Goal: Use online tool/utility: Utilize a website feature to perform a specific function

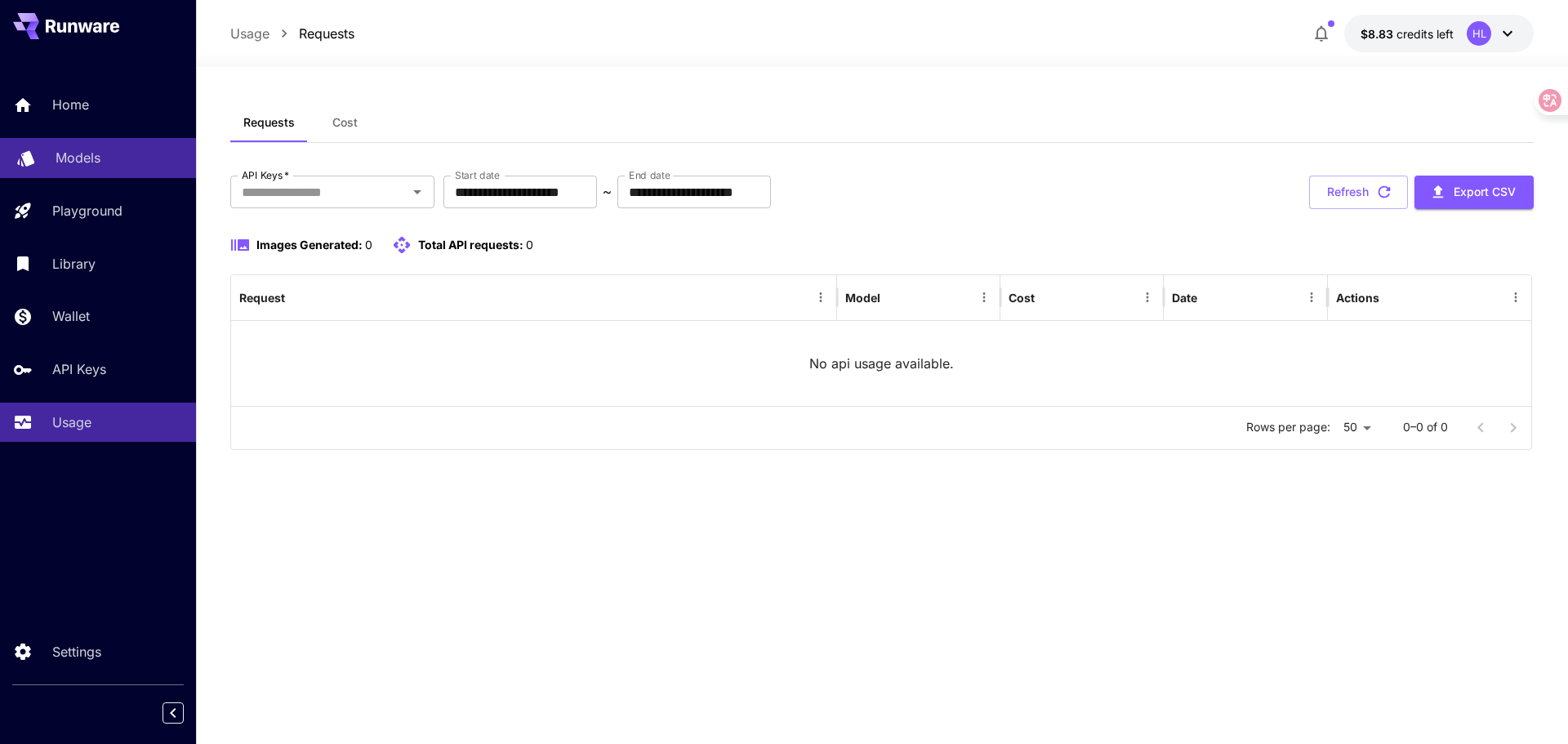
click at [94, 159] on p "Models" at bounding box center [77, 157] width 45 height 20
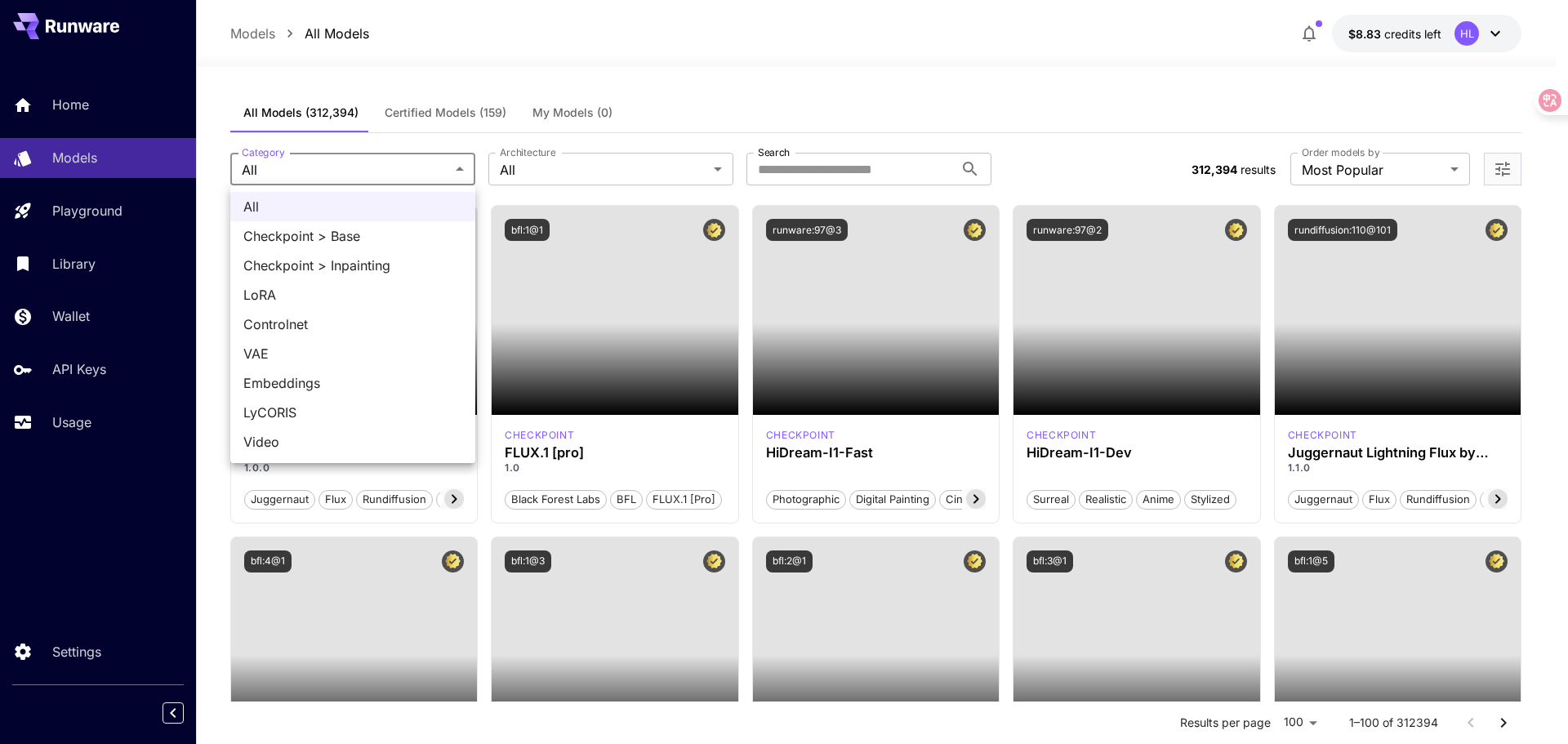
click at [523, 149] on div at bounding box center [784, 372] width 1568 height 744
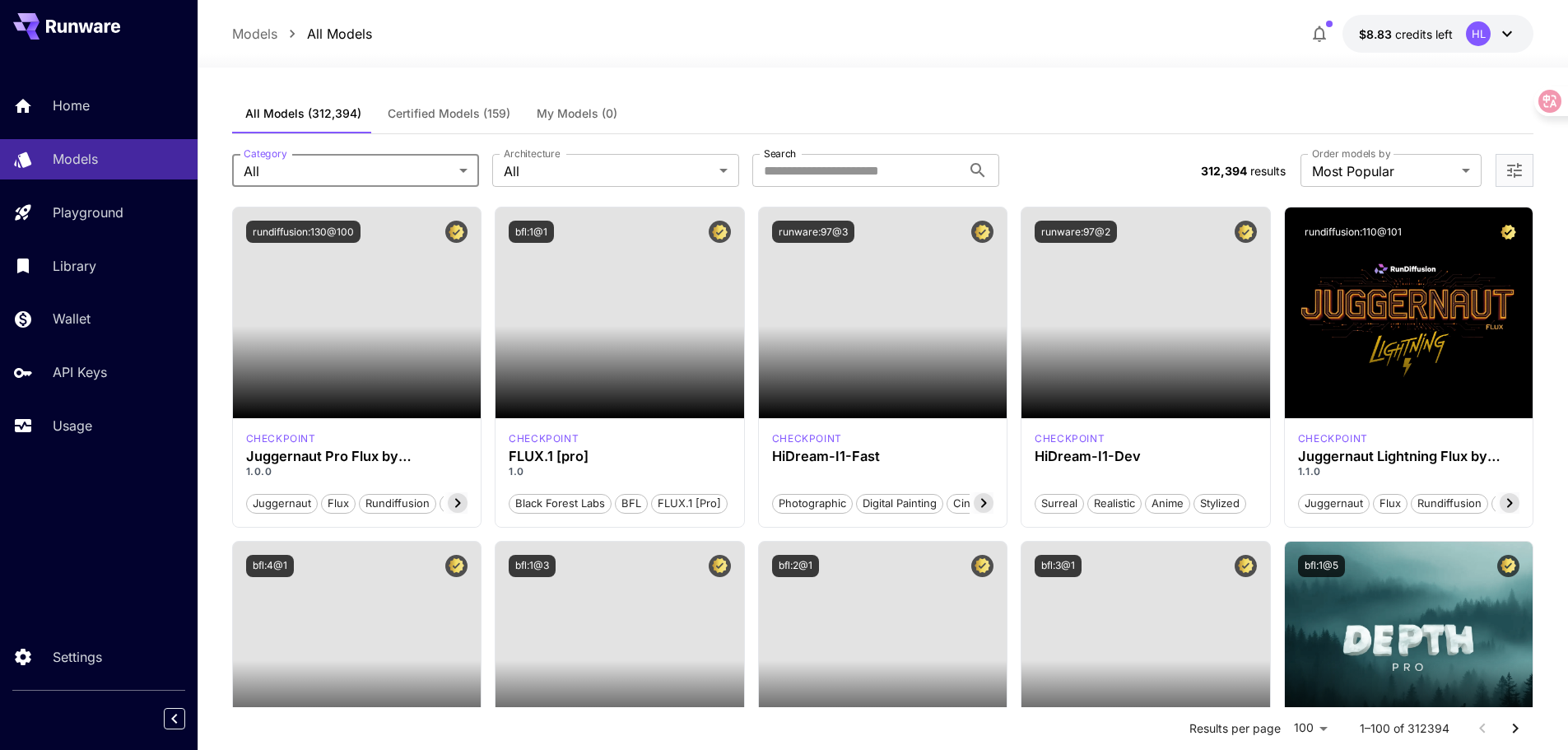
click at [546, 166] on div "All Checkpoint > Base Checkpoint > Inpainting LoRA Controlnet VAE Embeddings Ly…" at bounding box center [784, 375] width 1568 height 750
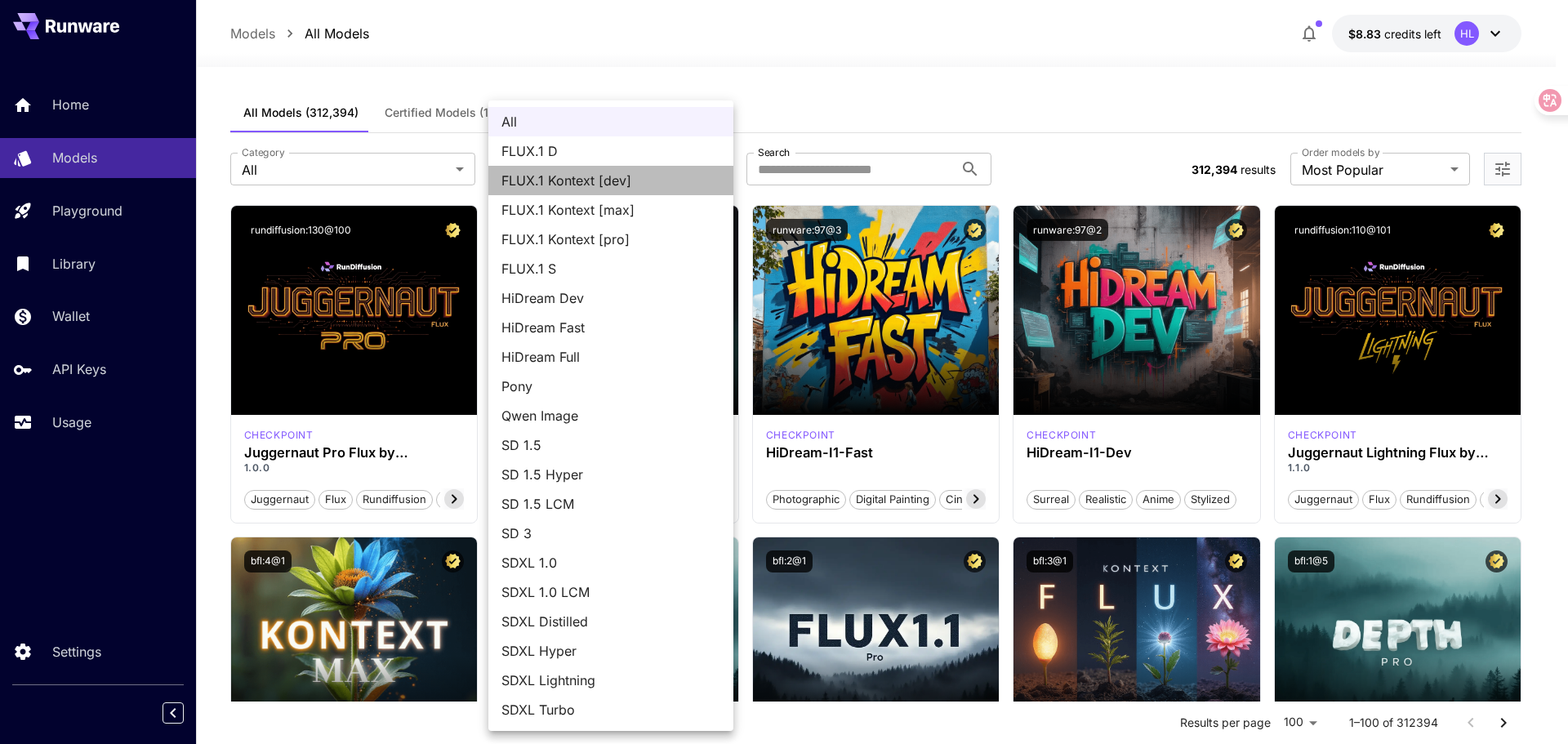
click at [631, 178] on span "FLUX.1 Kontext [dev]" at bounding box center [610, 180] width 219 height 20
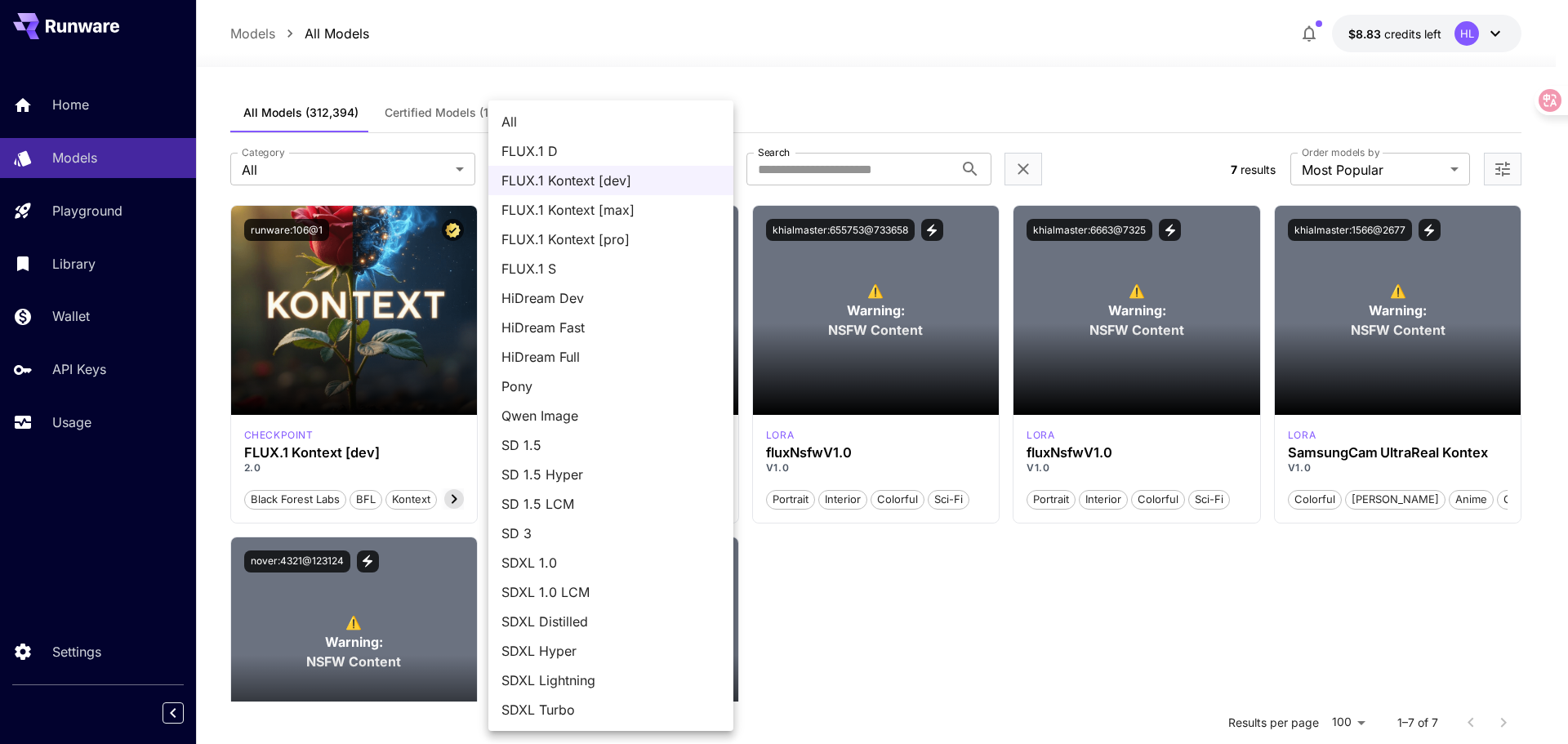
click at [635, 160] on body "**********" at bounding box center [784, 520] width 1568 height 1040
click at [562, 124] on span "All" at bounding box center [610, 121] width 219 height 20
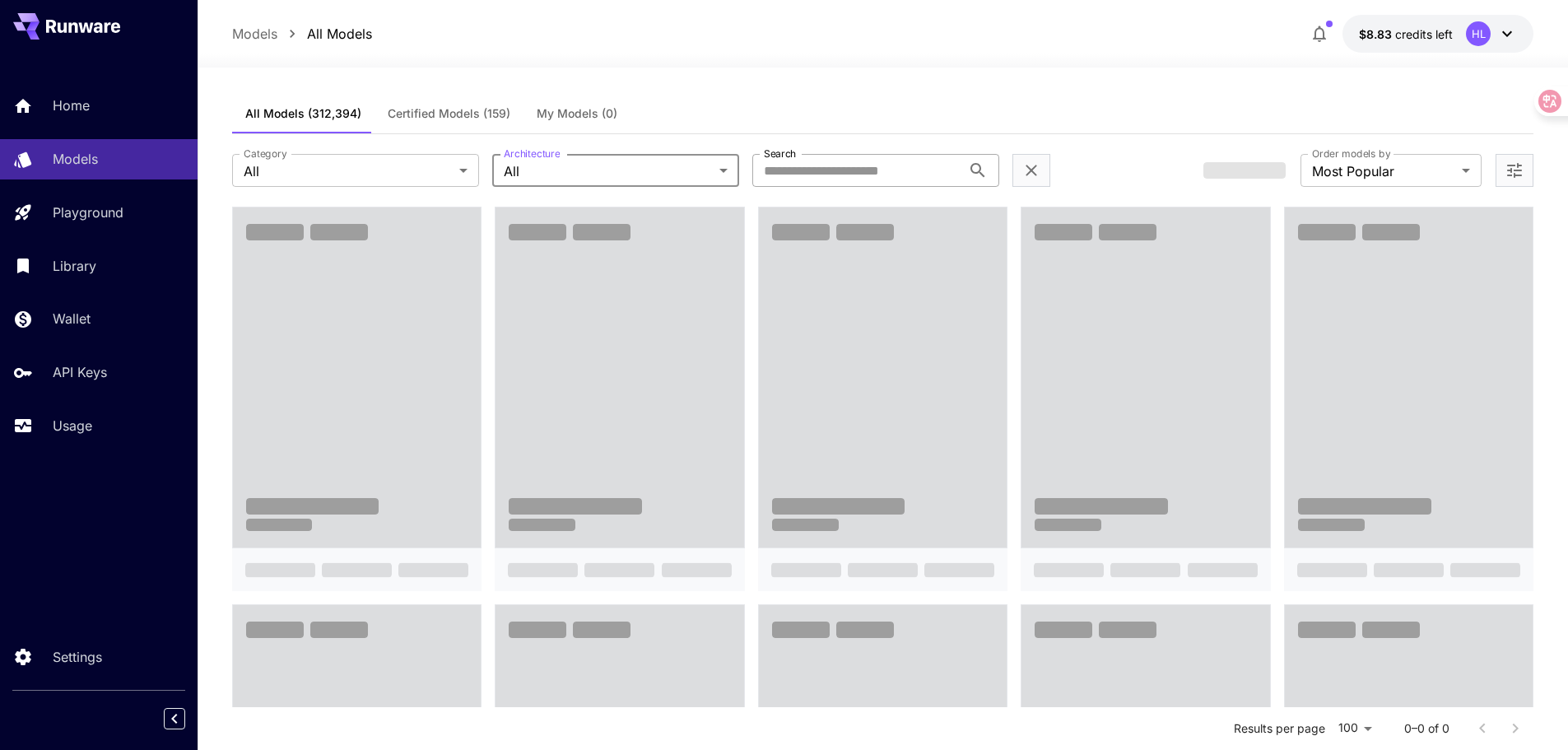
click at [820, 168] on input "Search" at bounding box center [857, 170] width 209 height 33
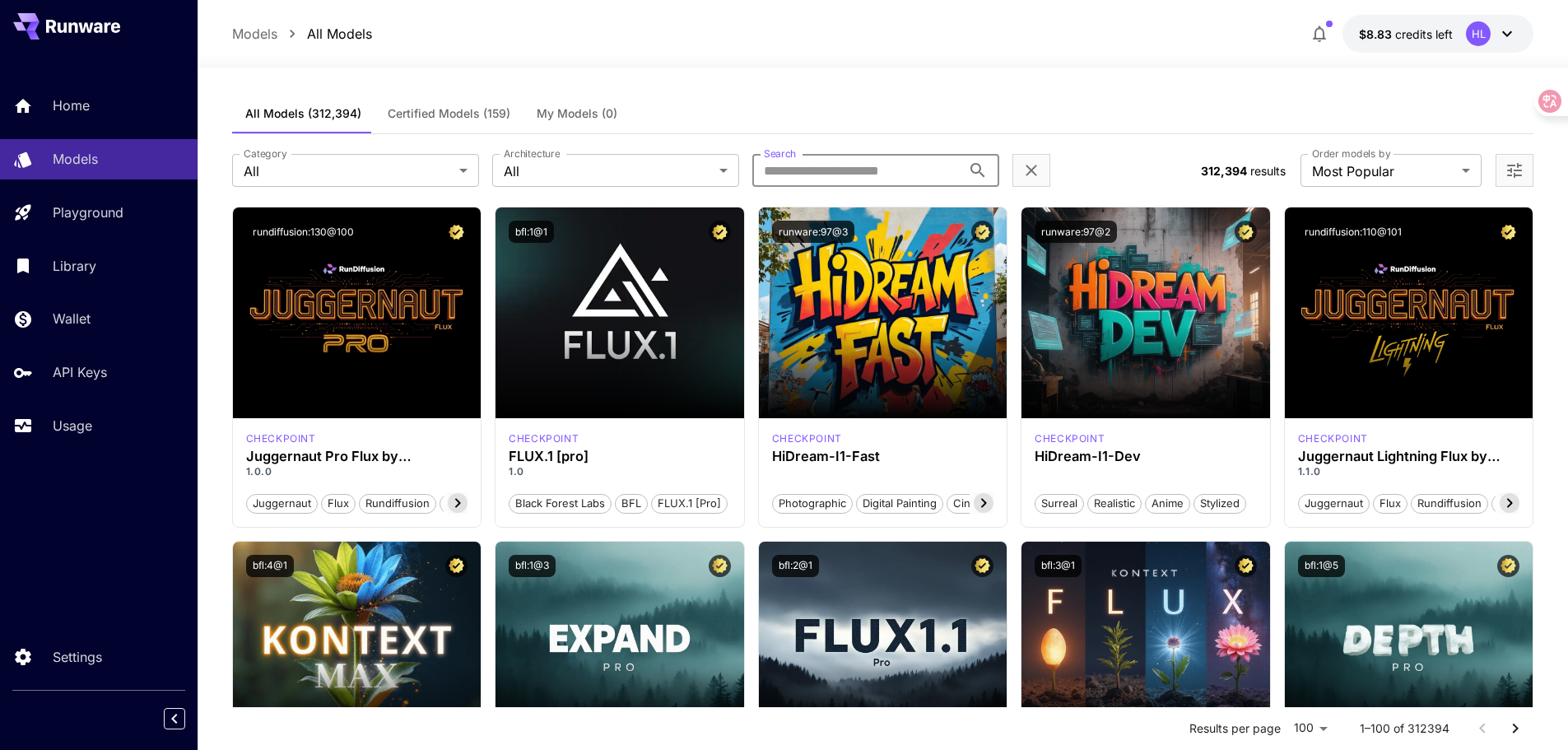
click at [872, 165] on input "Search" at bounding box center [857, 170] width 209 height 33
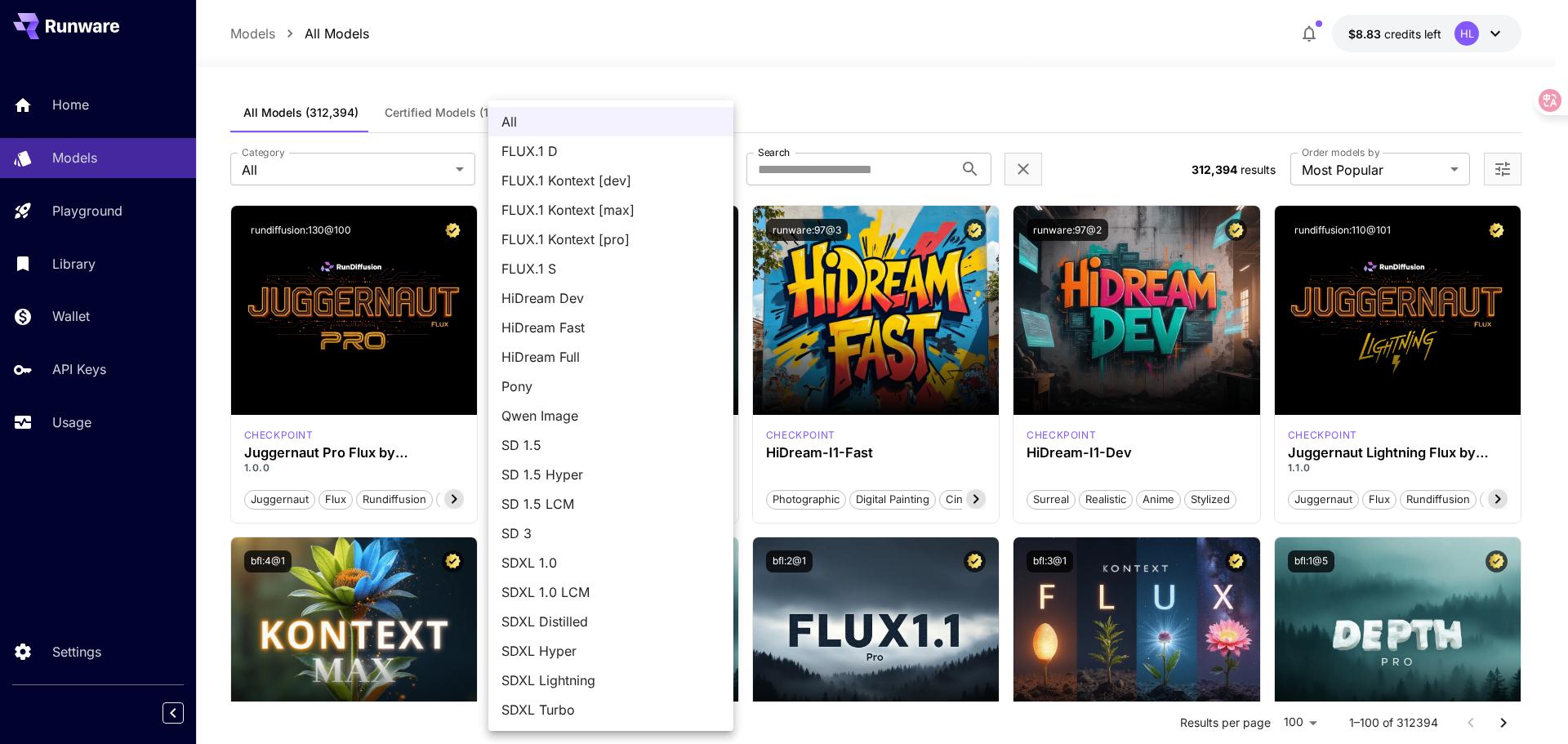
click at [667, 182] on span "FLUX.1 Kontext [dev]" at bounding box center [610, 180] width 219 height 20
type input "**********"
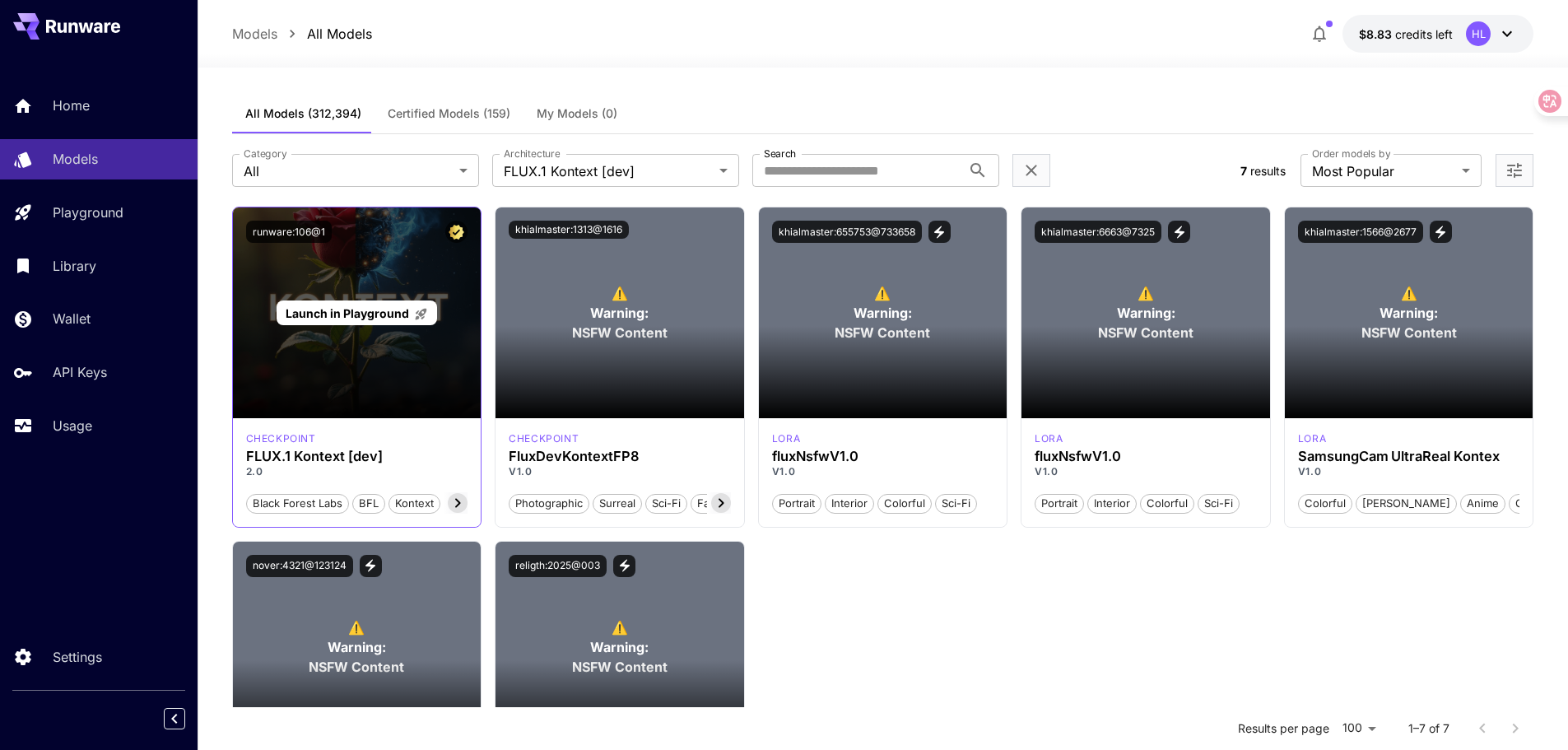
click at [403, 306] on span "Launch in Playground" at bounding box center [347, 313] width 124 height 14
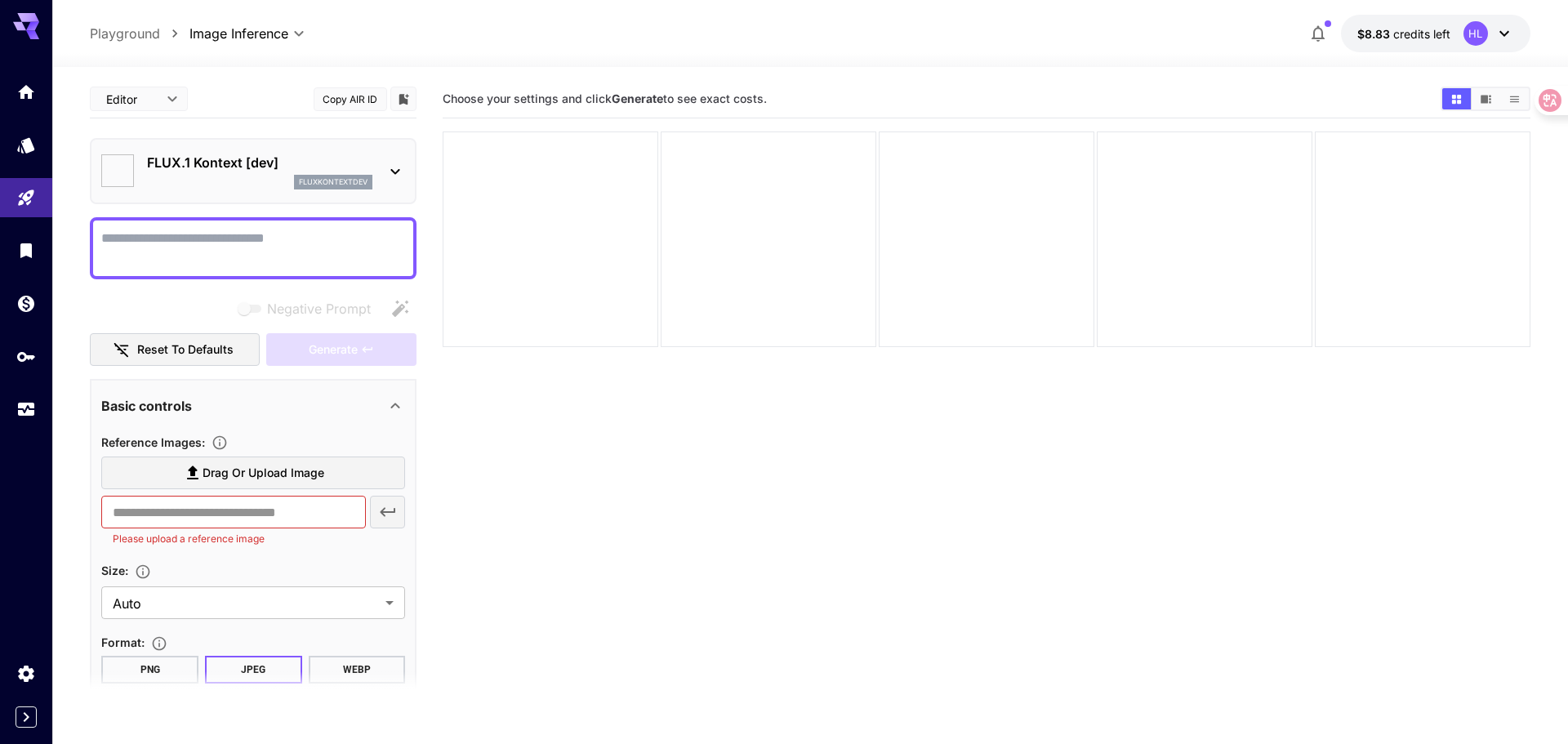
type input "*******"
click at [350, 470] on label "Drag or upload image" at bounding box center [253, 472] width 304 height 33
click at [0, 0] on input "Drag or upload image" at bounding box center [0, 0] width 0 height 0
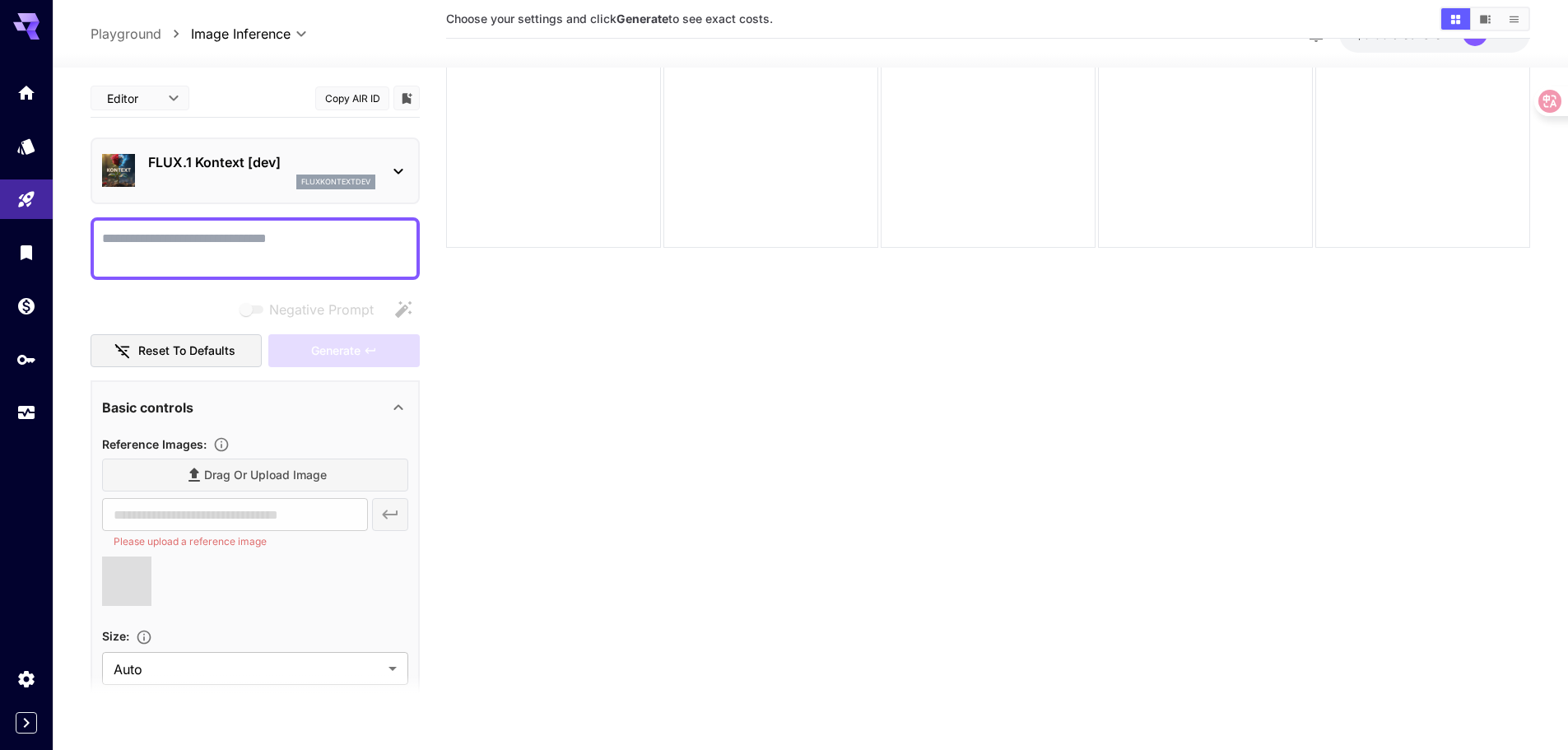
scroll to position [130, 0]
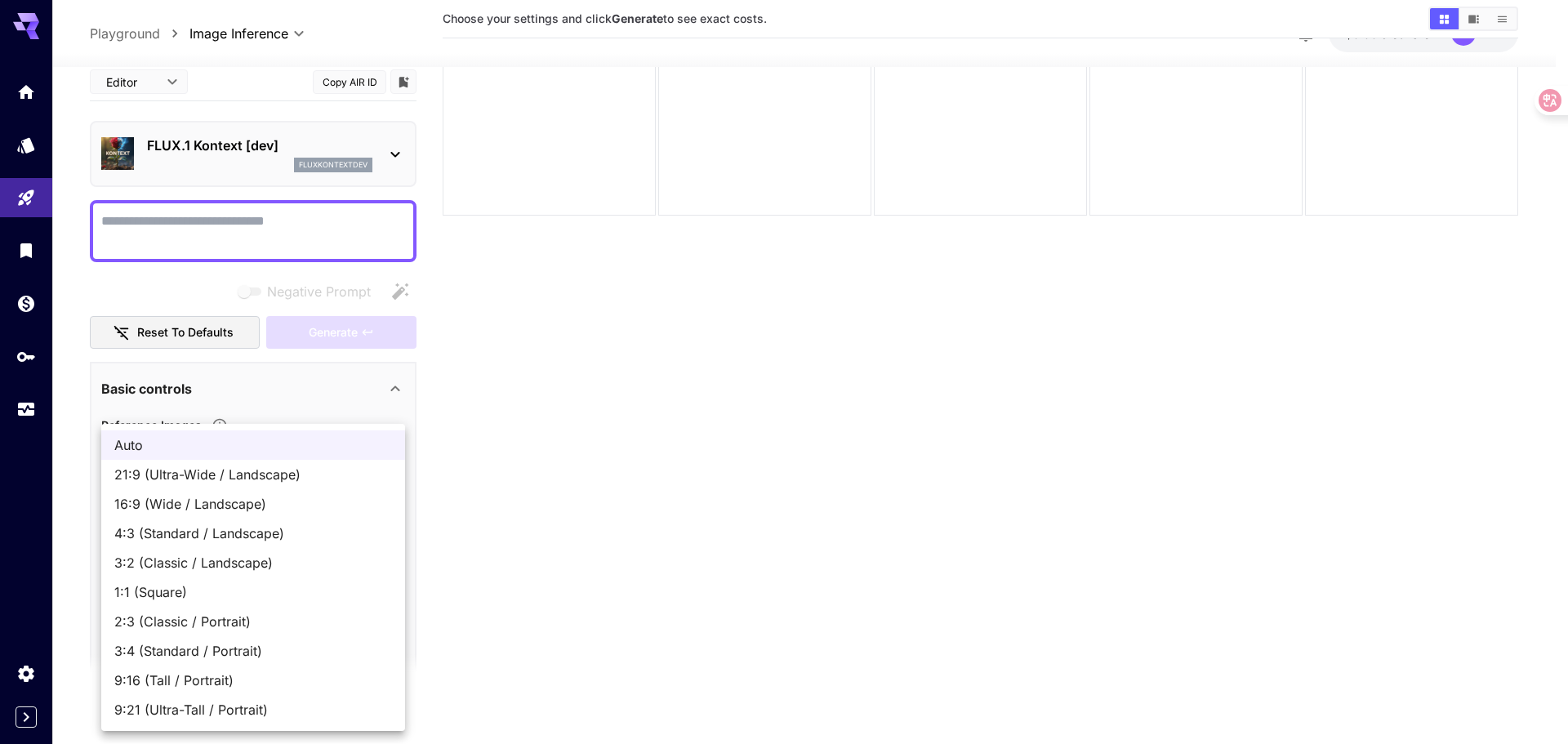
click at [267, 649] on body "**********" at bounding box center [784, 307] width 1568 height 873
click at [648, 470] on div at bounding box center [784, 372] width 1568 height 744
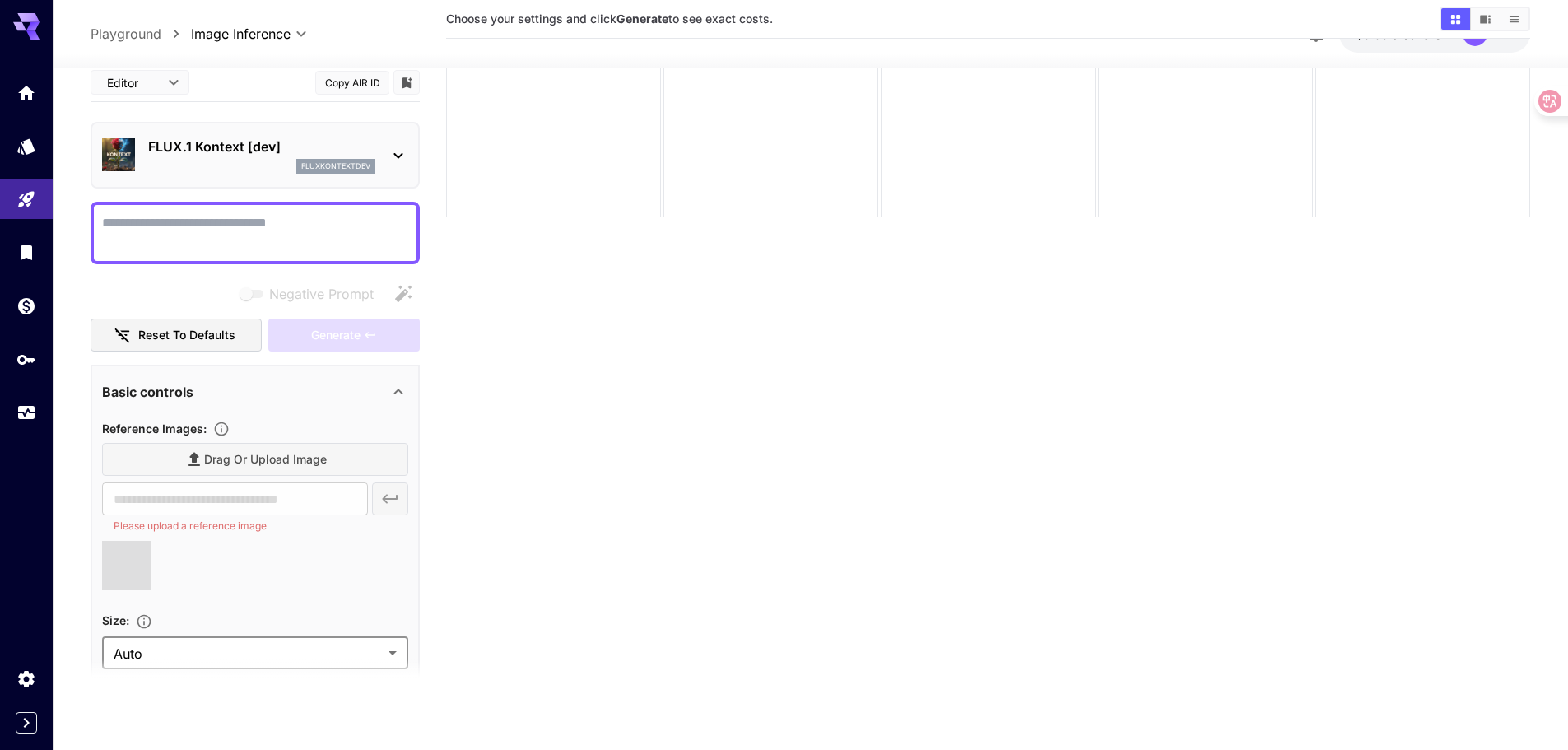
type input "**********"
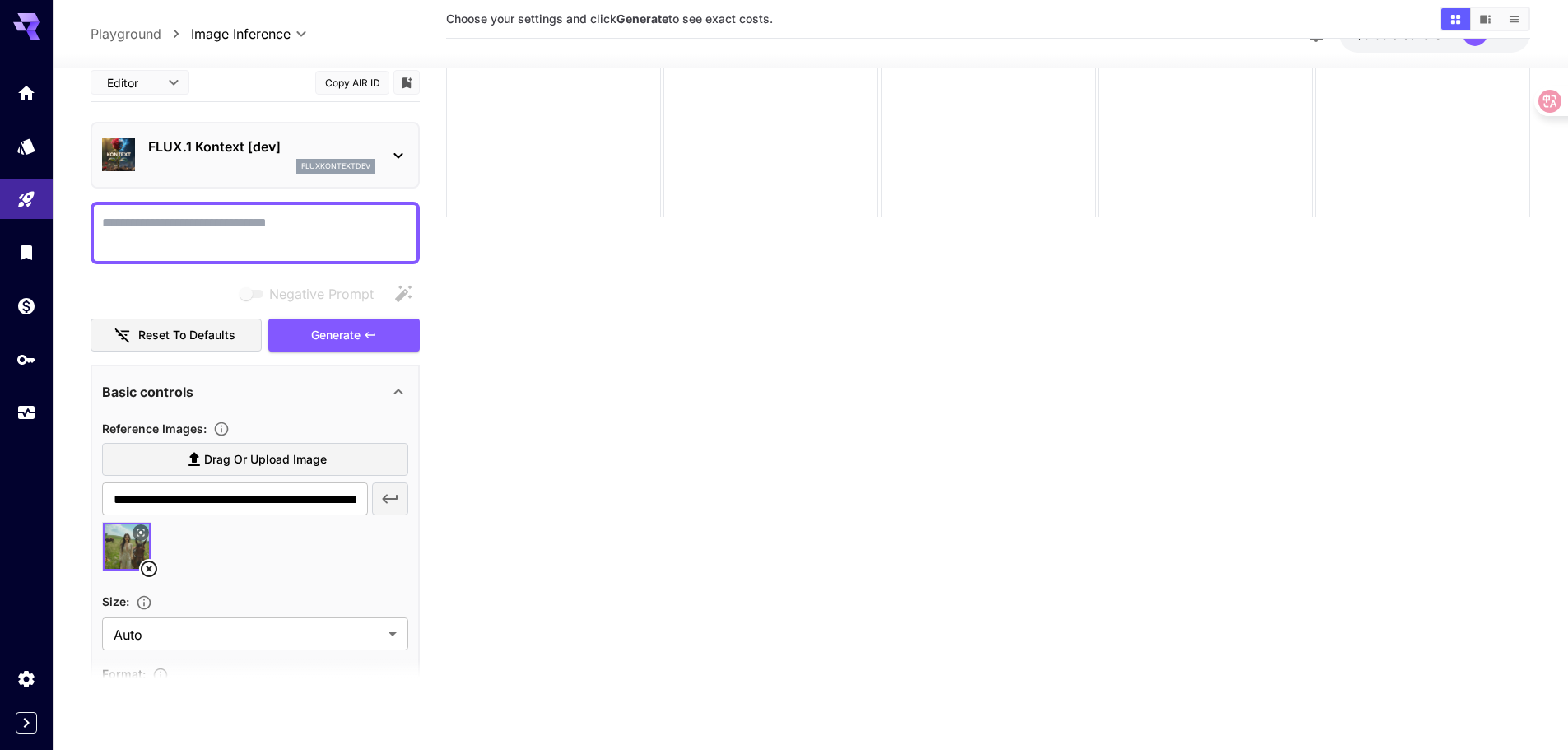
click at [220, 226] on textarea "Negative Prompt" at bounding box center [255, 233] width 306 height 39
paste textarea "**********"
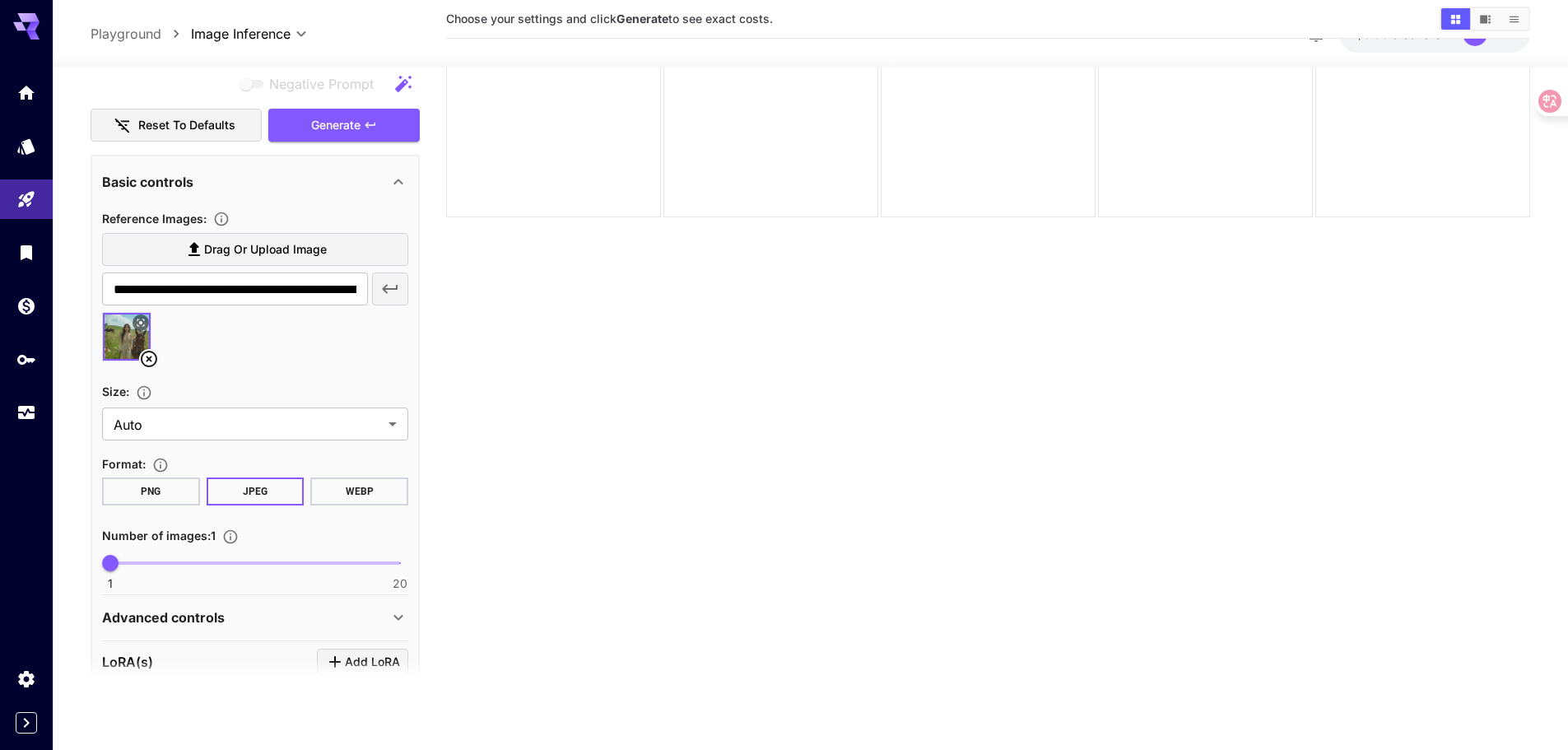
scroll to position [0, 0]
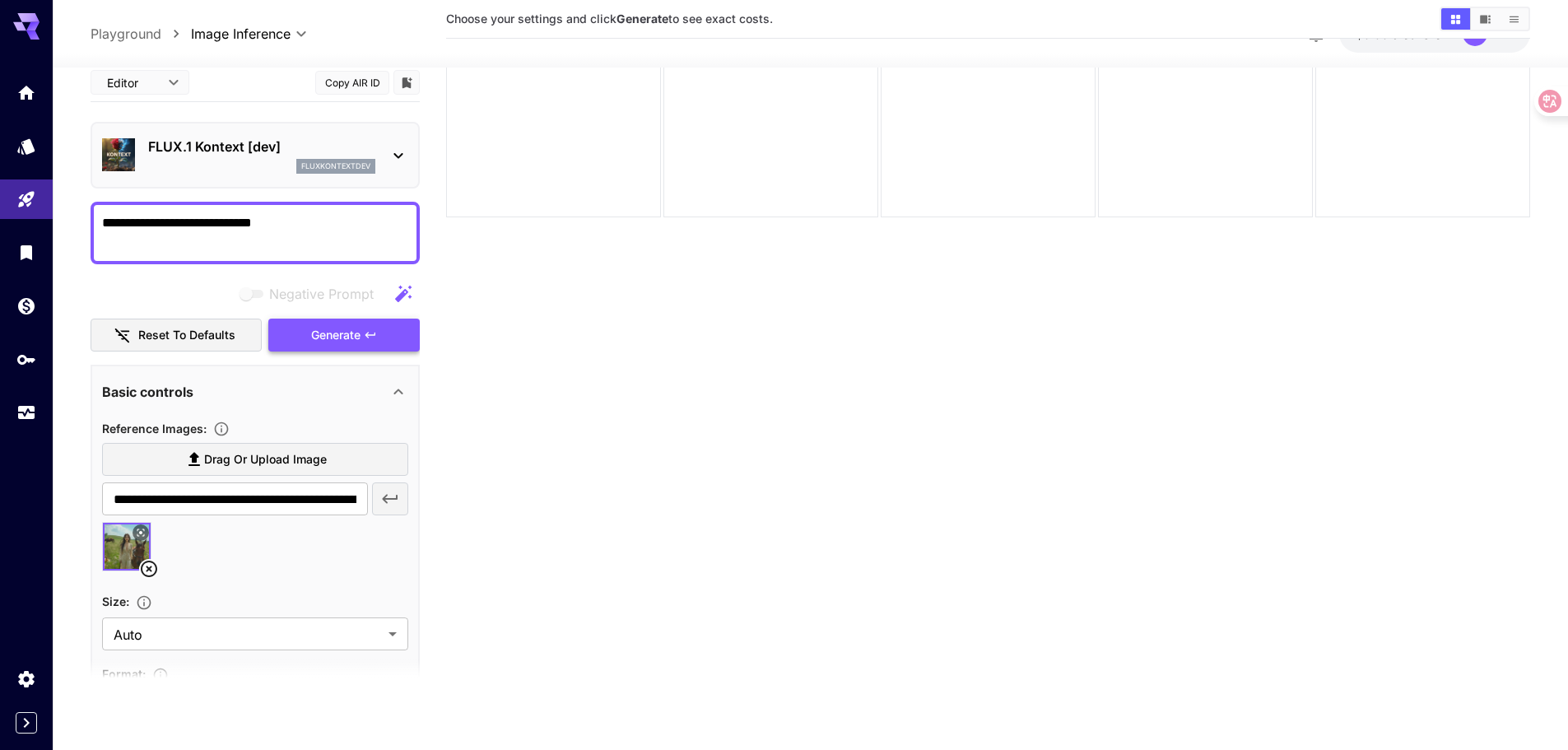
type textarea "**********"
click at [341, 339] on span "Generate" at bounding box center [336, 335] width 50 height 21
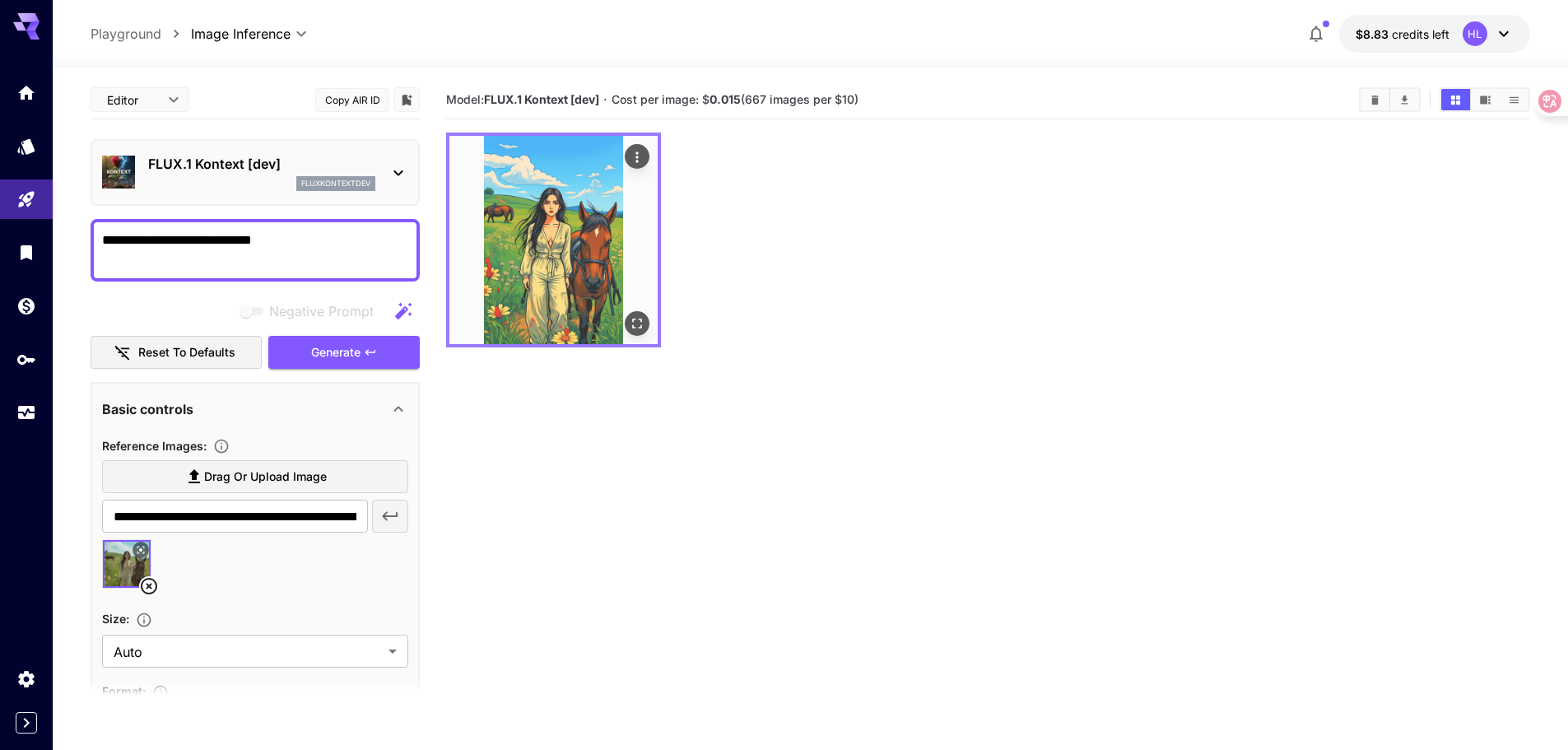
click at [556, 253] on img at bounding box center [553, 239] width 208 height 209
click at [639, 325] on icon "Open in fullscreen" at bounding box center [636, 324] width 16 height 16
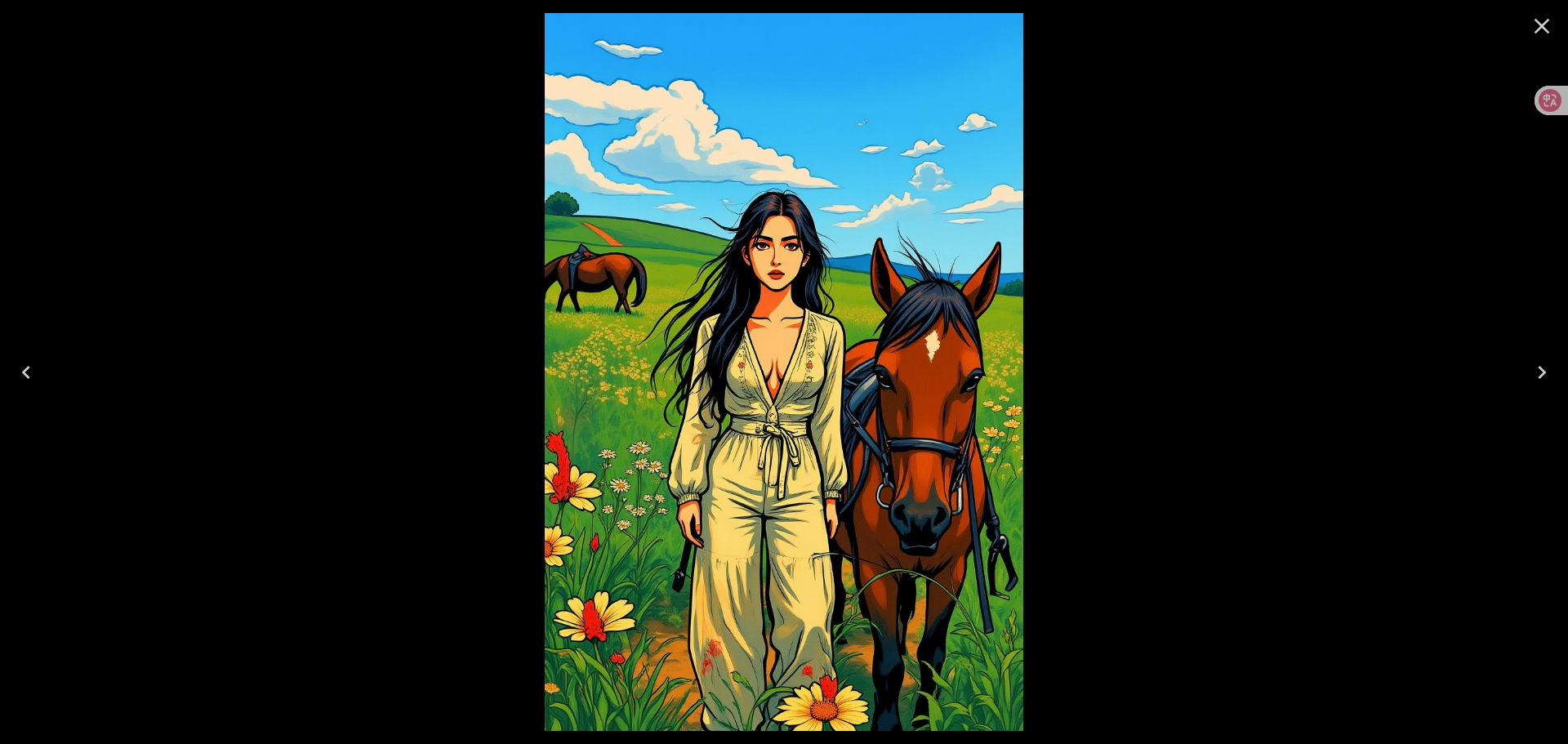
click at [1542, 27] on icon "Close" at bounding box center [1542, 26] width 15 height 15
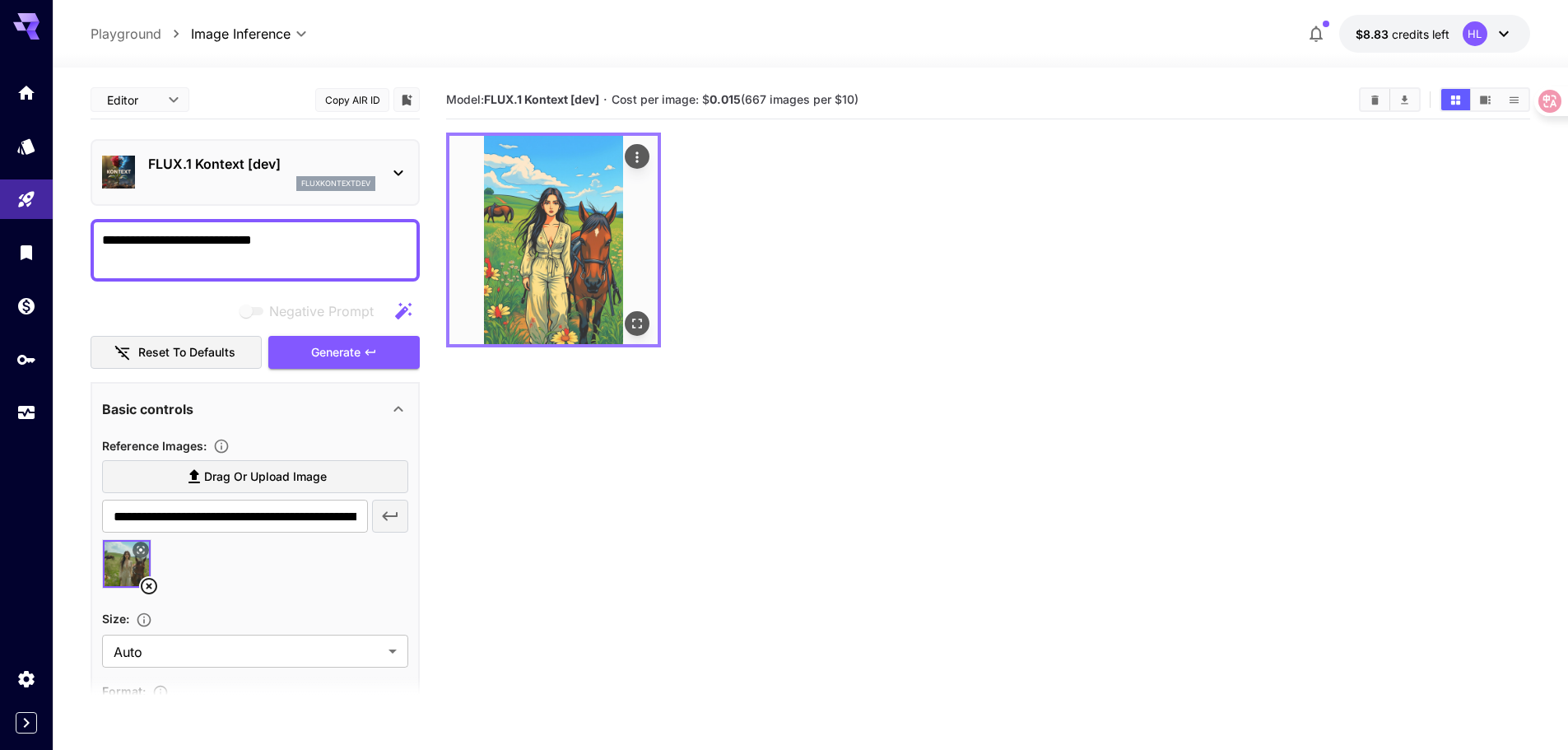
click at [641, 321] on icon "Open in fullscreen" at bounding box center [637, 324] width 10 height 10
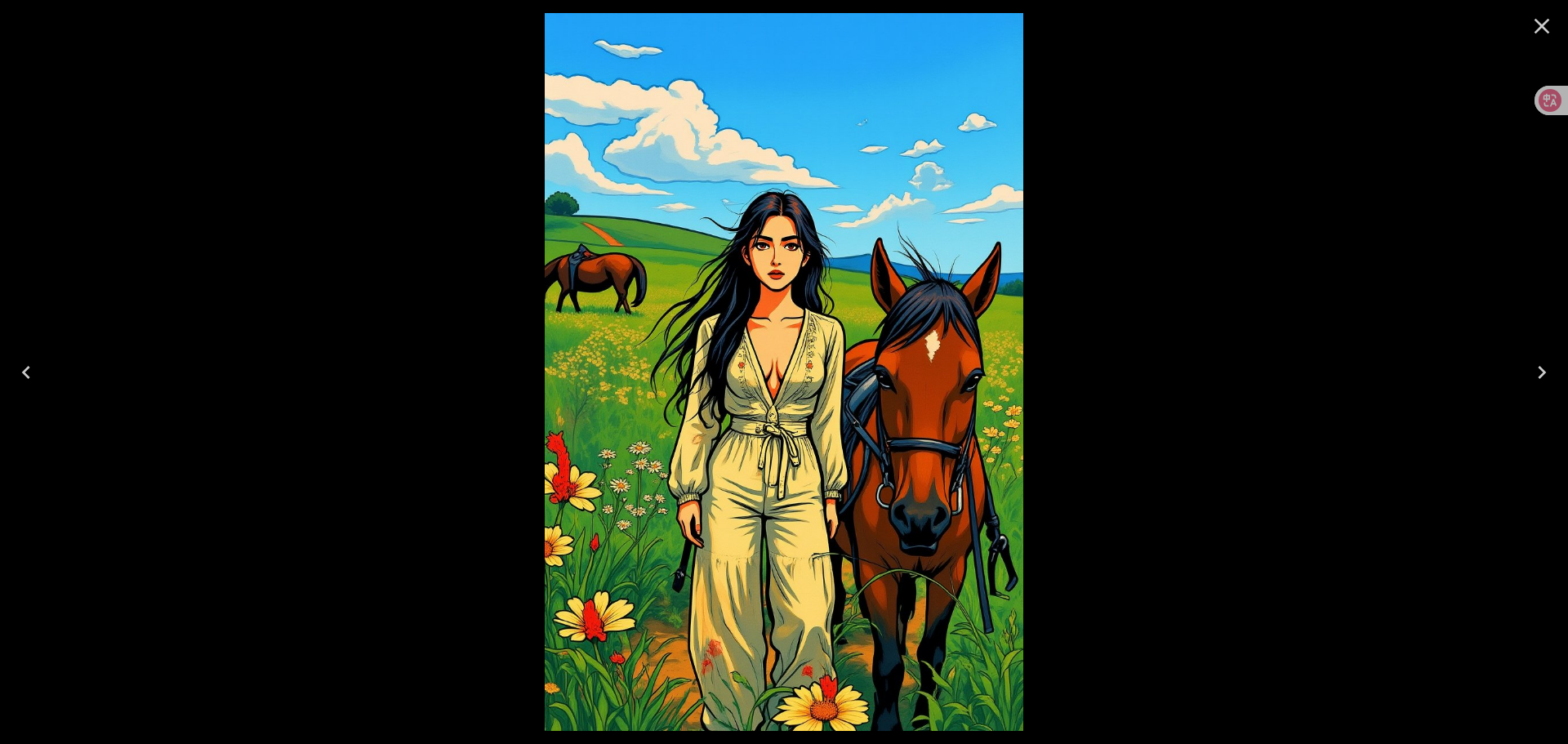
click at [1539, 16] on icon "Close" at bounding box center [1542, 26] width 26 height 26
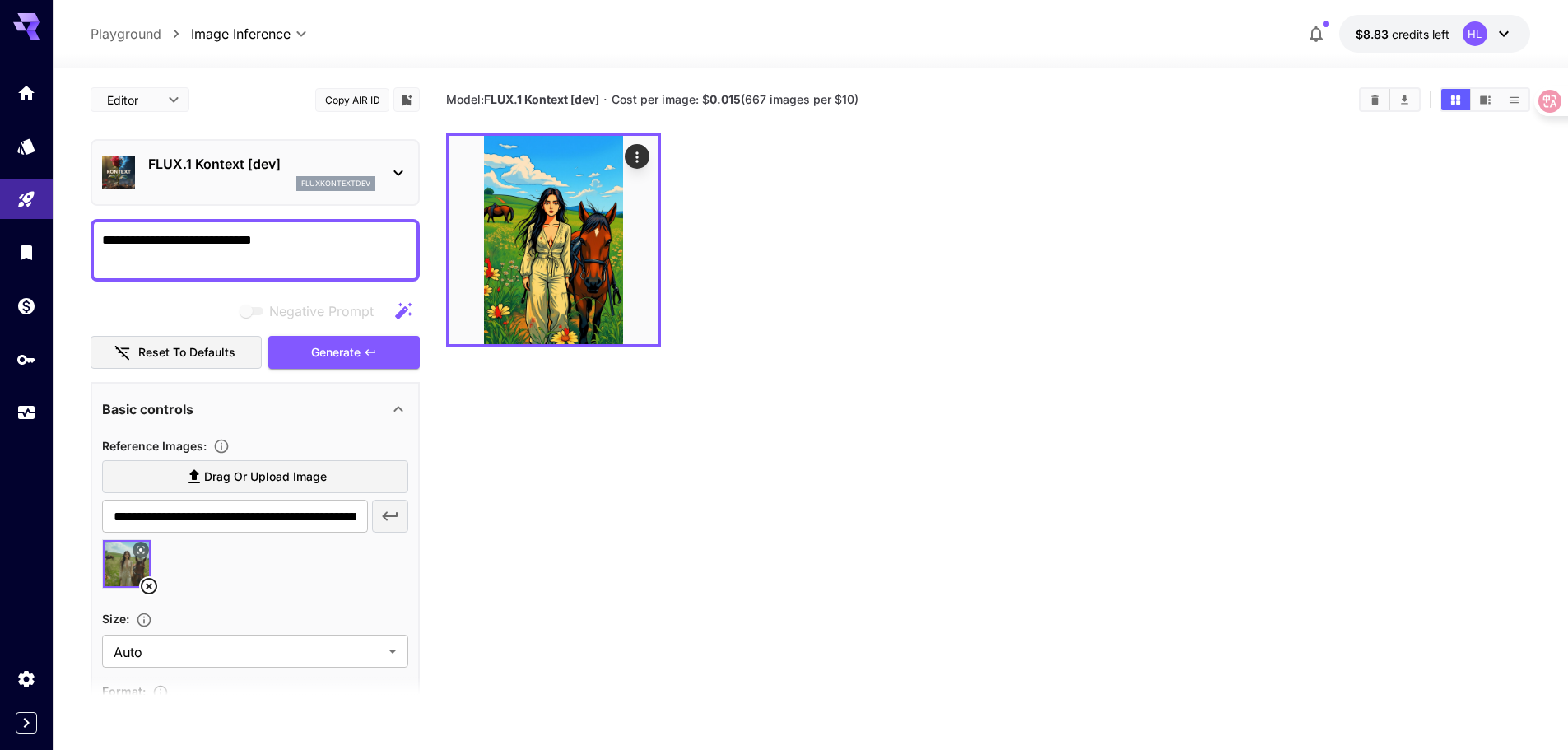
click at [398, 179] on icon at bounding box center [398, 172] width 20 height 20
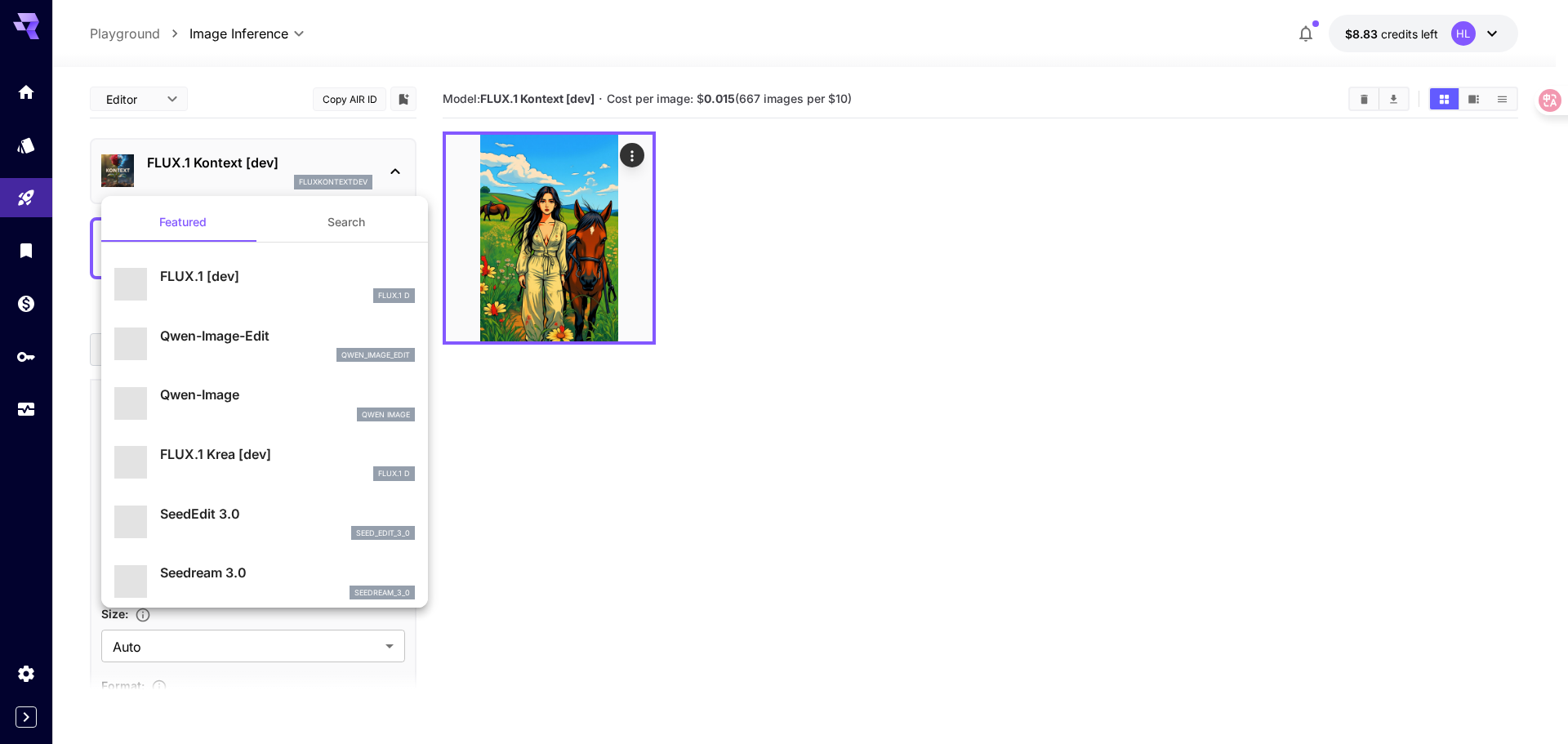
click at [398, 174] on div at bounding box center [784, 372] width 1568 height 744
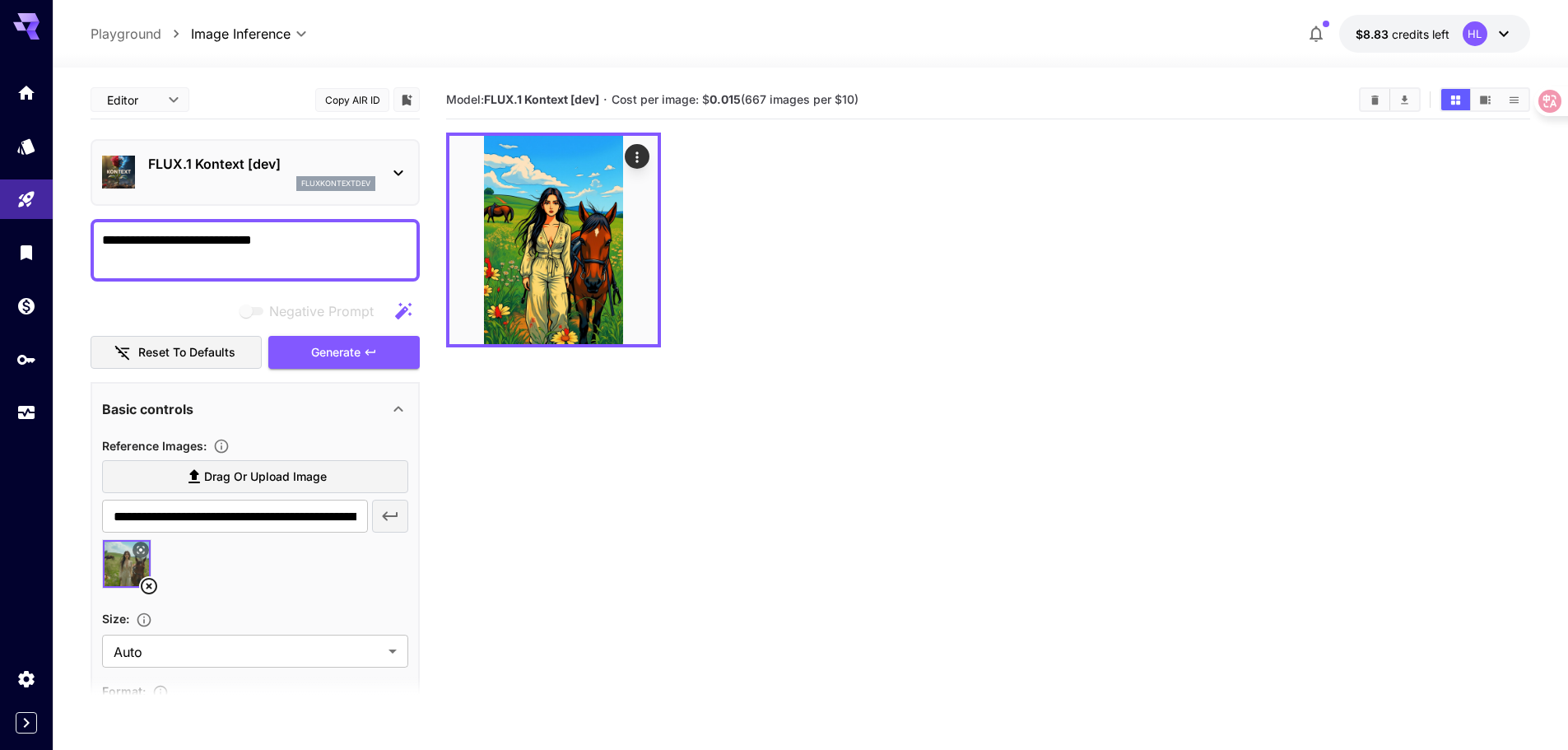
click at [1022, 260] on div at bounding box center [988, 239] width 1084 height 215
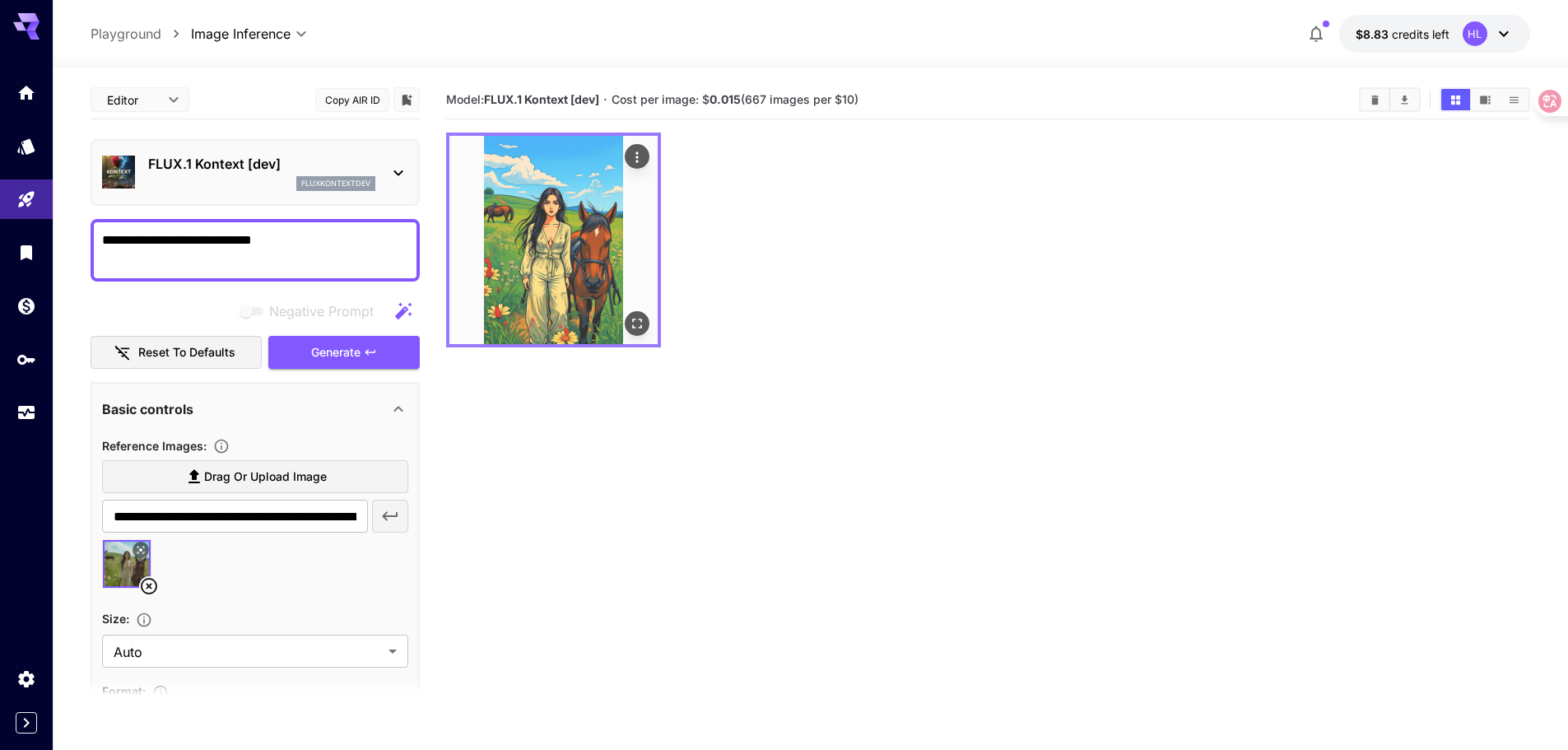
click at [636, 318] on icon "Open in fullscreen" at bounding box center [636, 324] width 16 height 16
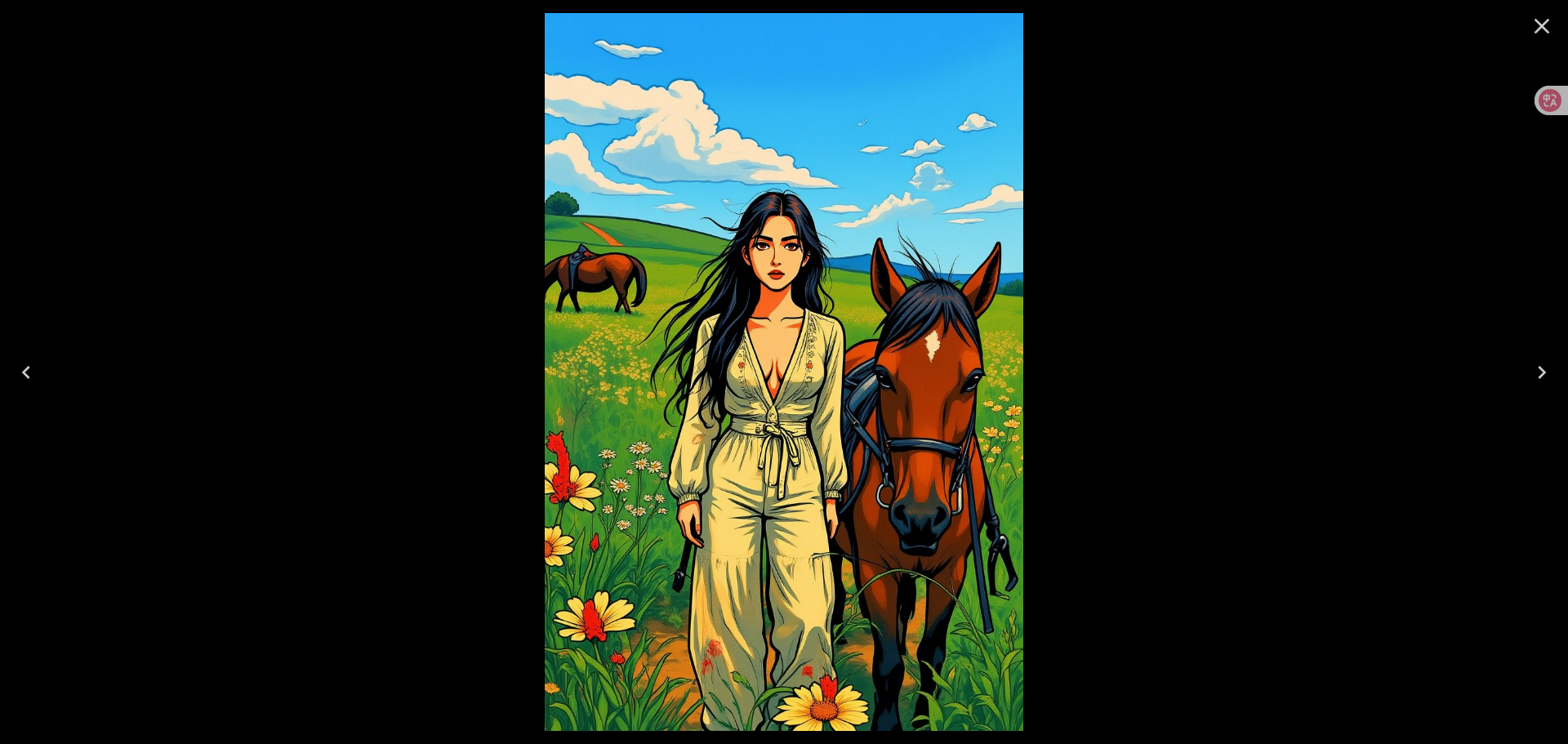
click at [1544, 20] on icon "Close" at bounding box center [1542, 26] width 26 height 26
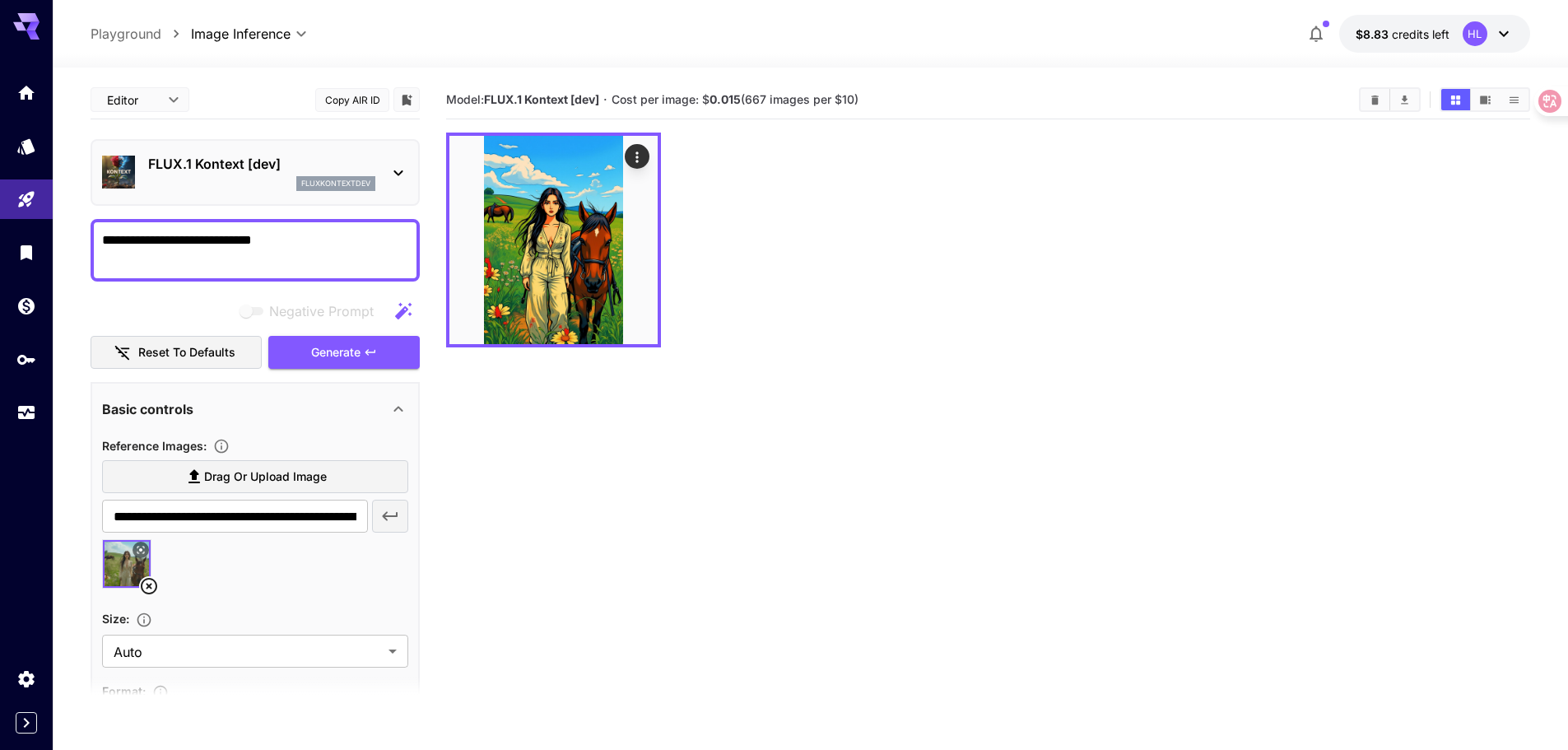
drag, startPoint x: 827, startPoint y: 447, endPoint x: 829, endPoint y: 466, distance: 19.1
click at [827, 447] on section "Model: FLUX.1 Kontext [dev] · Cost per image: $ 0.015 (667 images per $10)" at bounding box center [988, 456] width 1084 height 750
drag, startPoint x: 249, startPoint y: 165, endPoint x: 147, endPoint y: 163, distance: 102.0
click at [147, 163] on div "FLUX.1 Kontext [dev] fluxkontextdev" at bounding box center [255, 172] width 306 height 51
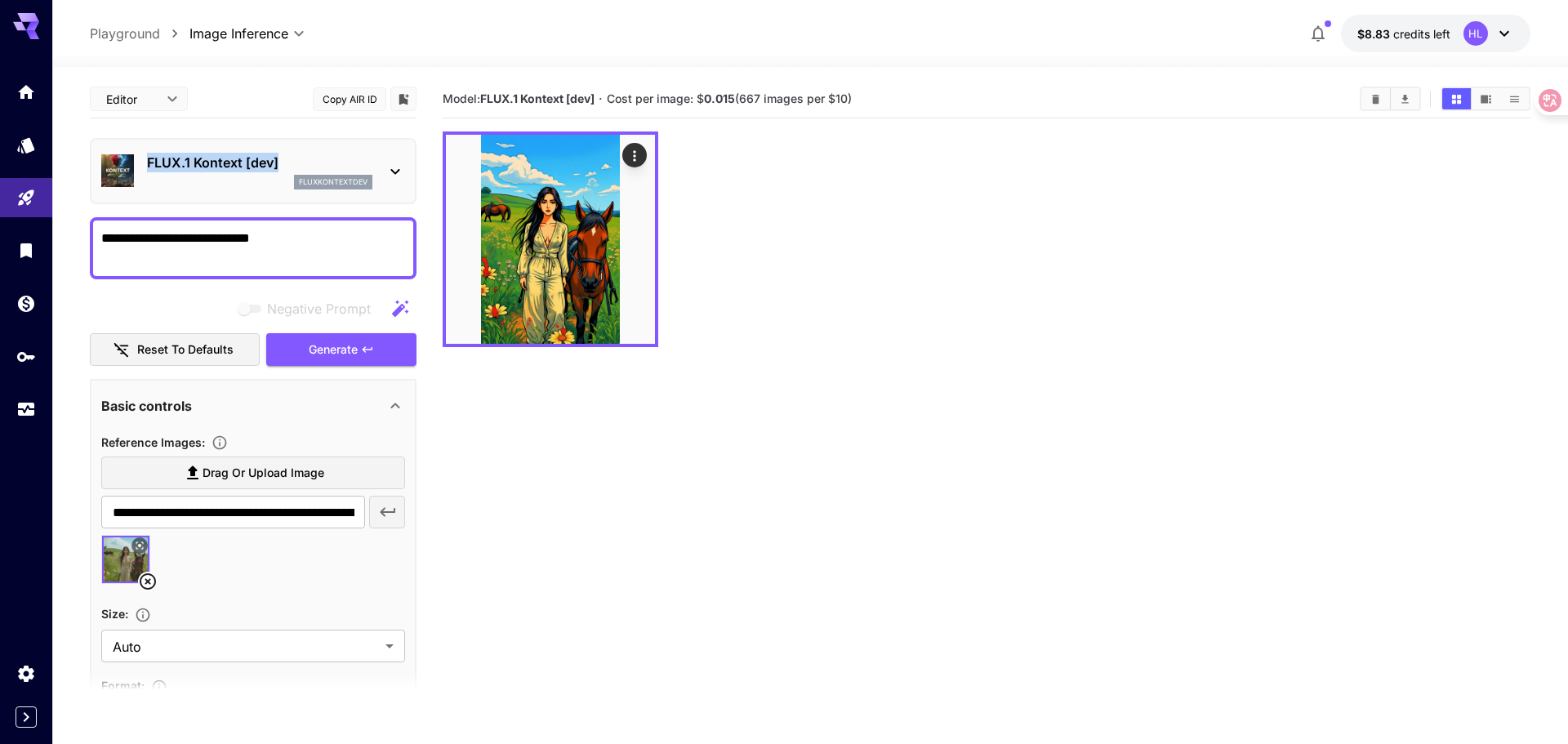
copy p "FLUX.1 Kontext [dev]"
